Goal: Communication & Community: Ask a question

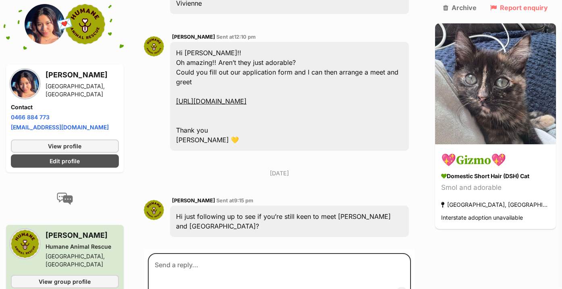
scroll to position [357, 0]
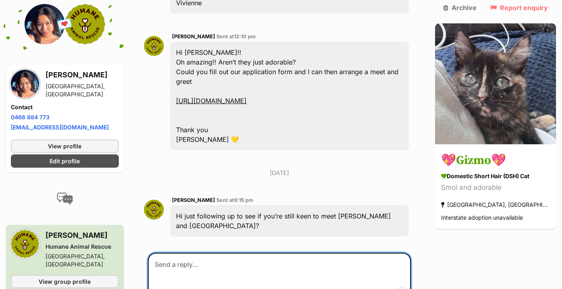
click at [361, 253] on textarea at bounding box center [279, 277] width 263 height 48
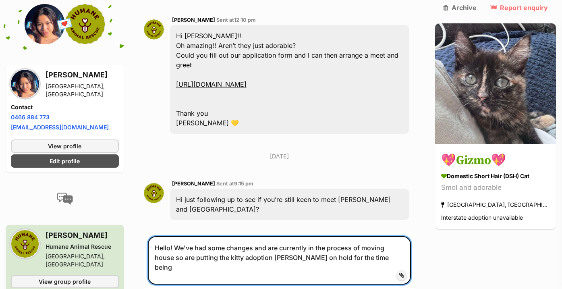
click at [177, 238] on textarea "Hello! We've had some changes and are currently in the process of moving house …" at bounding box center [279, 260] width 263 height 48
click at [252, 256] on textarea "Hello! Apologies for the delayed response. We've had some changes and are curre…" at bounding box center [279, 260] width 263 height 48
drag, startPoint x: 252, startPoint y: 260, endPoint x: 242, endPoint y: 263, distance: 11.0
click at [242, 263] on textarea "Hello! Apologies for the delayed response. We've had some changes and are curre…" at bounding box center [279, 260] width 263 height 48
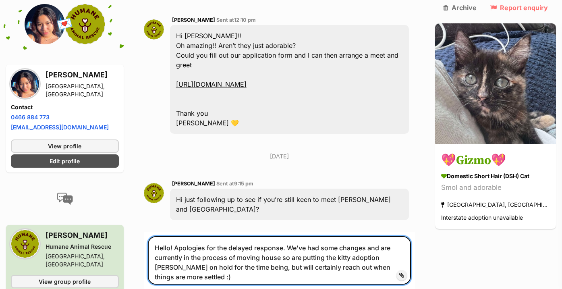
click at [375, 243] on textarea "Hello! Apologies for the delayed response. We've had some changes and are curre…" at bounding box center [279, 260] width 263 height 48
click at [373, 239] on textarea "Hello! Apologies for the delayed response. We've had some changes and are curre…" at bounding box center [279, 260] width 263 height 48
click at [346, 238] on textarea "Hello! Apologies for the delayed response. We've had some changes and are curre…" at bounding box center [279, 260] width 263 height 48
click at [411, 252] on textarea "Hello! Apologies for the delayed response. We've had some life changes and are …" at bounding box center [279, 260] width 263 height 48
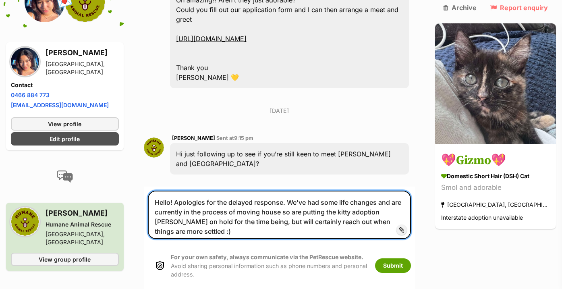
scroll to position [431, 0]
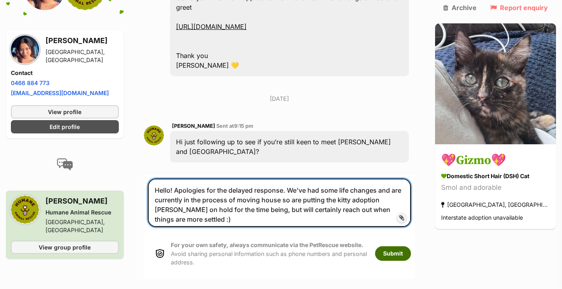
type textarea "Hello! Apologies for the delayed response. We've had some life changes and are …"
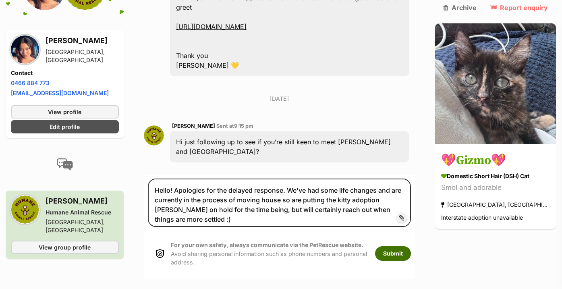
click at [411, 247] on button "Submit" at bounding box center [393, 253] width 36 height 15
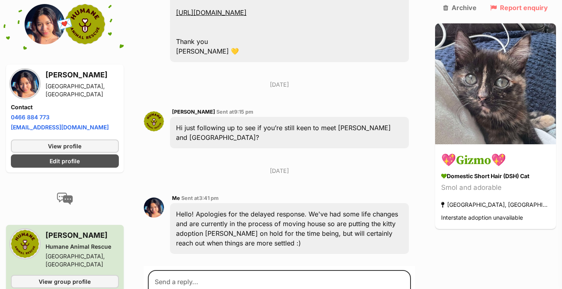
scroll to position [451, 0]
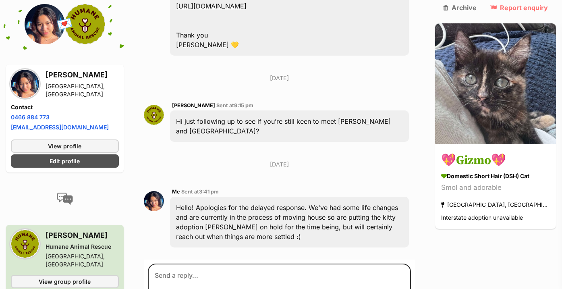
click at [408, 242] on div "Me Sent at 3:41 pm Hello! Apologies for the delayed response. We've had some li…" at bounding box center [279, 217] width 271 height 73
drag, startPoint x: 408, startPoint y: 232, endPoint x: 404, endPoint y: 238, distance: 7.8
click at [404, 238] on div "Me Sent at 3:41 pm Hello! Apologies for the delayed response. We've had some li…" at bounding box center [279, 217] width 271 height 73
